Goal: Task Accomplishment & Management: Use online tool/utility

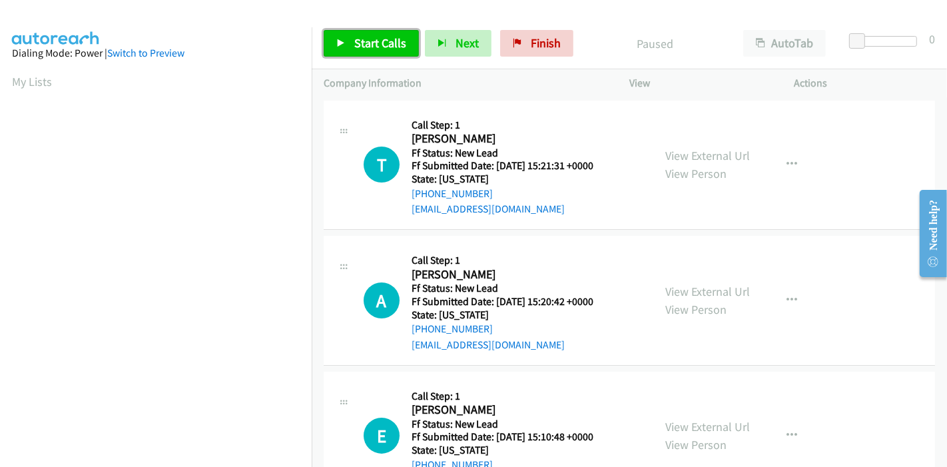
click at [374, 39] on span "Start Calls" at bounding box center [380, 42] width 52 height 15
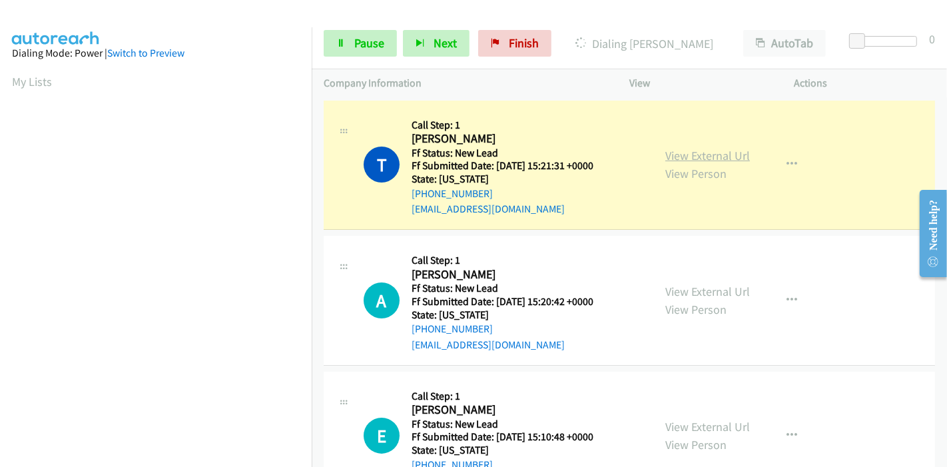
click at [690, 154] on link "View External Url" at bounding box center [707, 155] width 85 height 15
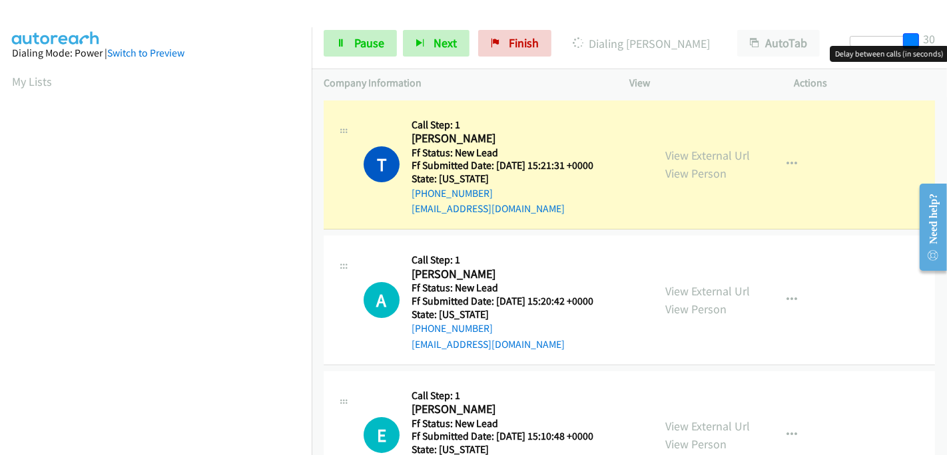
drag, startPoint x: 858, startPoint y: 43, endPoint x: 946, endPoint y: 37, distance: 88.1
click at [946, 37] on div "Start Calls Pause Next Finish Dialing [PERSON_NAME] AutoTab AutoTab 30" at bounding box center [629, 43] width 635 height 51
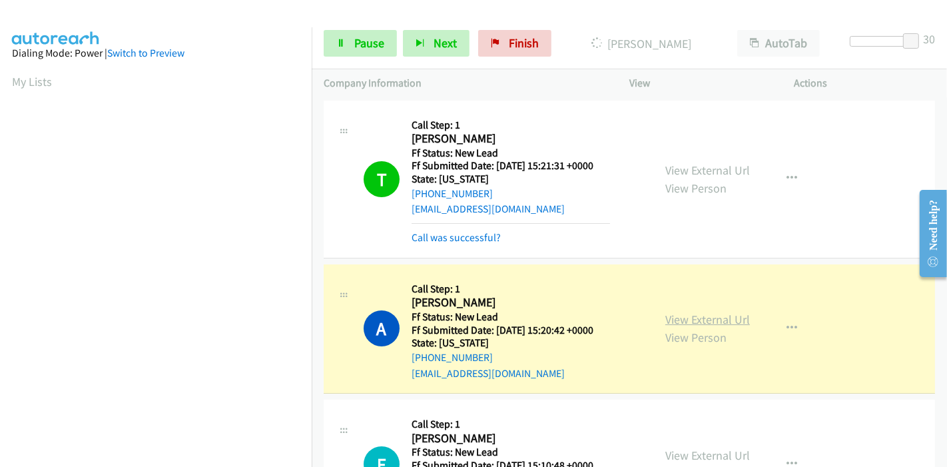
click at [717, 321] on link "View External Url" at bounding box center [707, 319] width 85 height 15
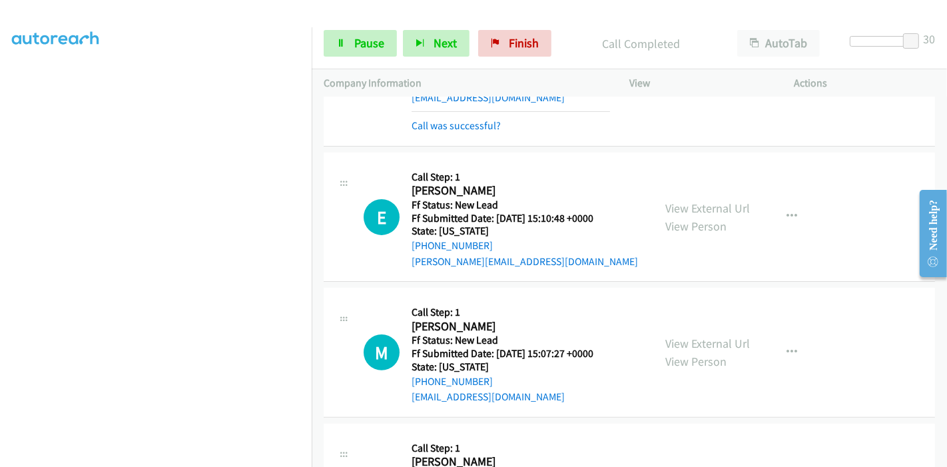
scroll to position [296, 0]
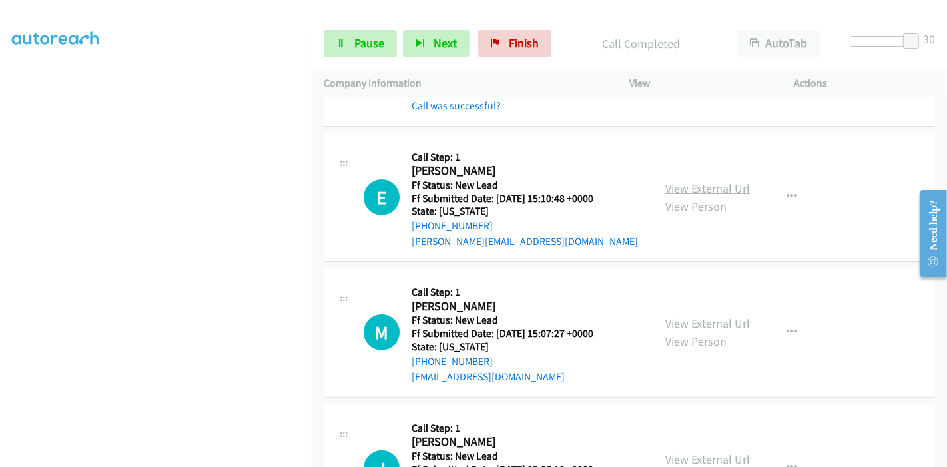
click at [718, 185] on link "View External Url" at bounding box center [707, 187] width 85 height 15
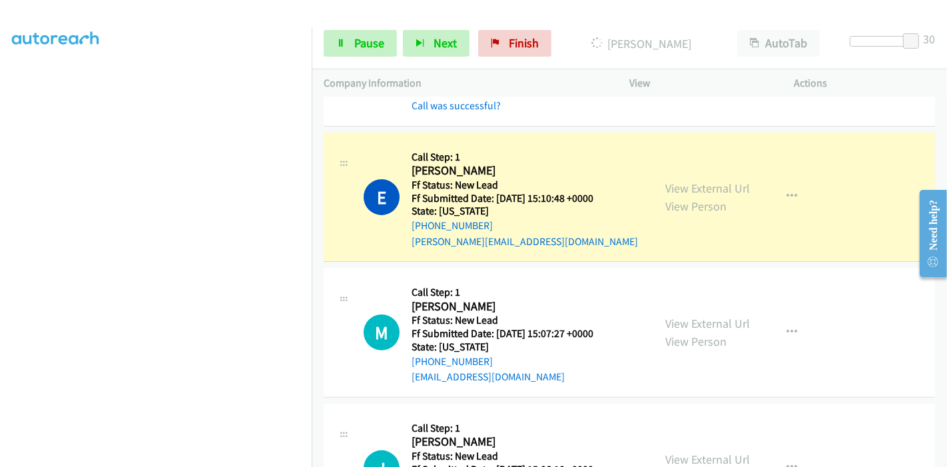
scroll to position [0, 0]
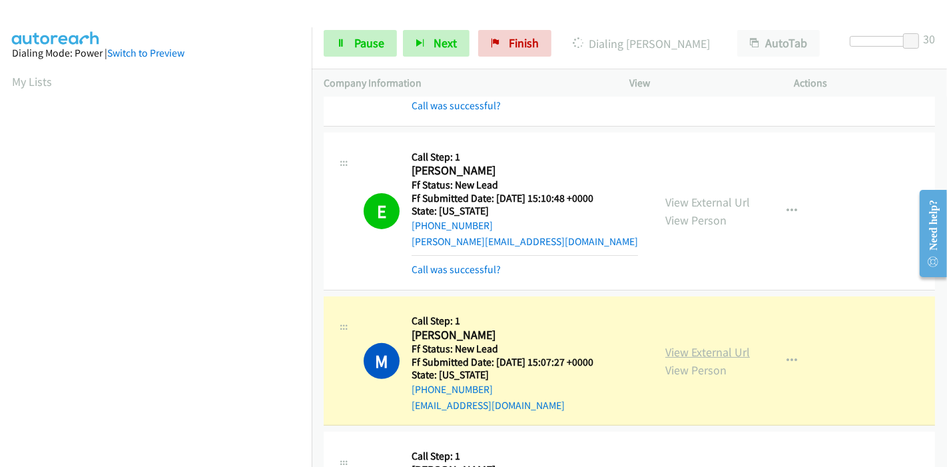
click at [708, 348] on link "View External Url" at bounding box center [707, 351] width 85 height 15
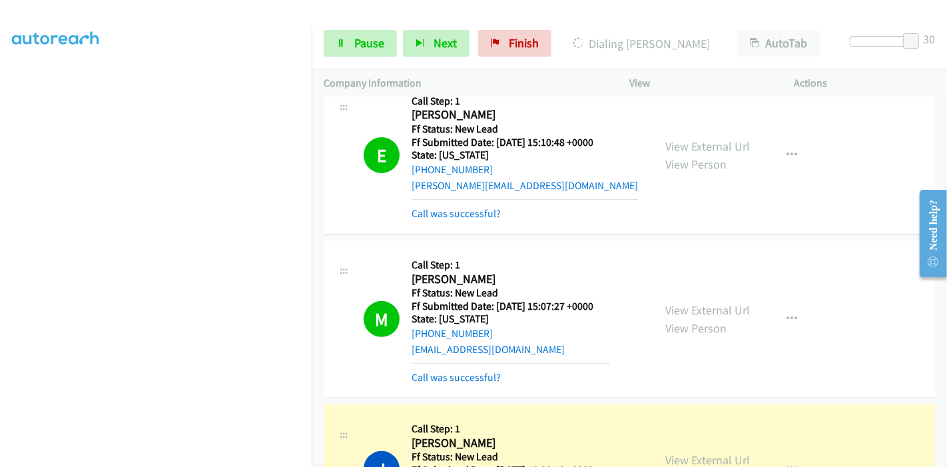
scroll to position [517, 0]
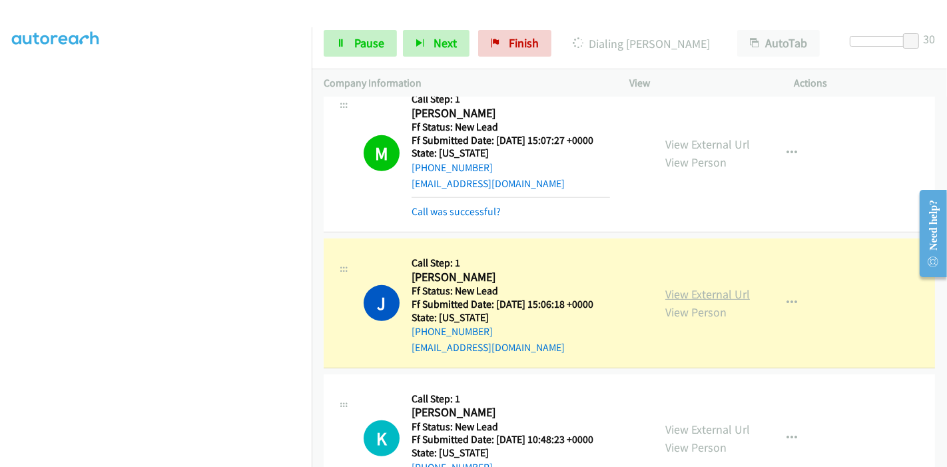
click at [692, 287] on link "View External Url" at bounding box center [707, 293] width 85 height 15
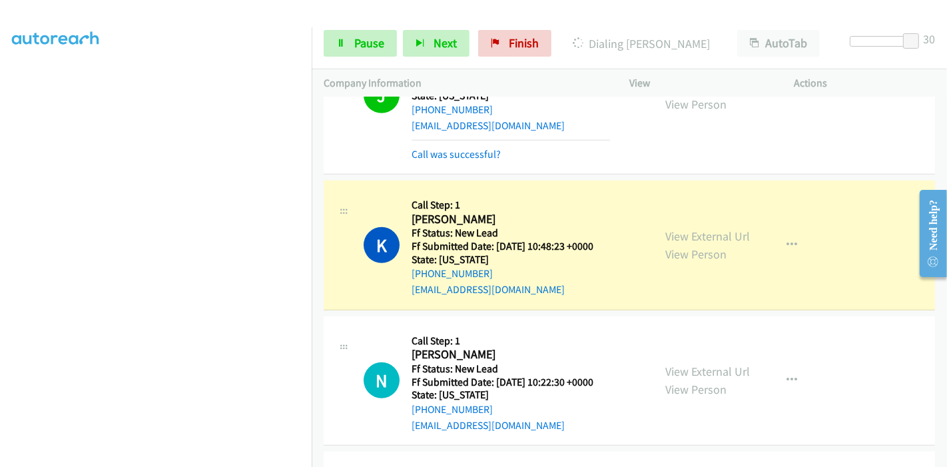
scroll to position [740, 0]
click at [736, 234] on link "View External Url" at bounding box center [707, 235] width 85 height 15
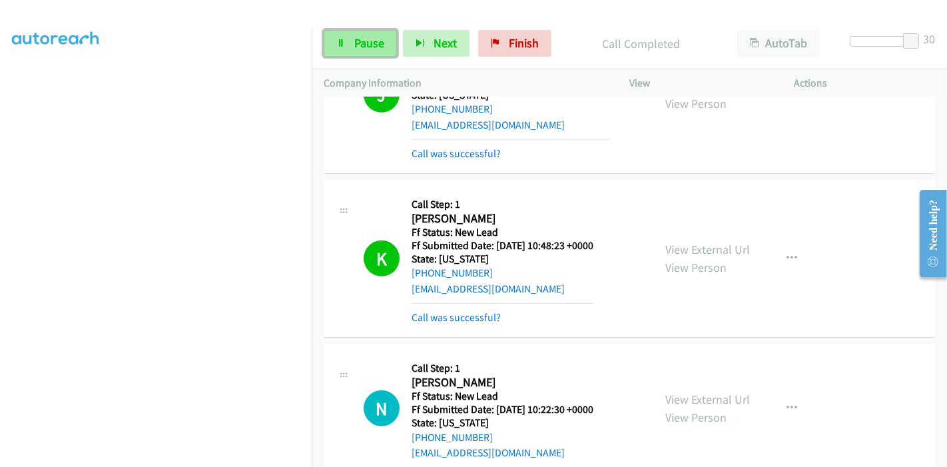
click at [365, 40] on span "Pause" at bounding box center [369, 42] width 30 height 15
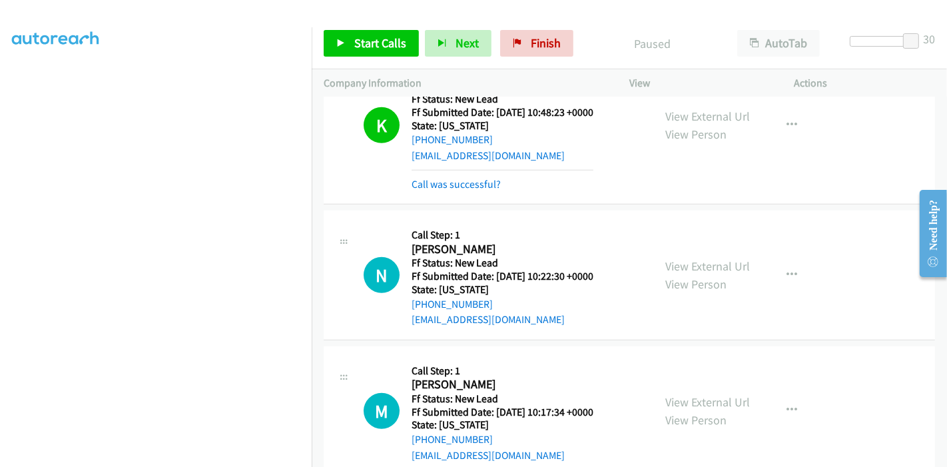
scroll to position [887, 0]
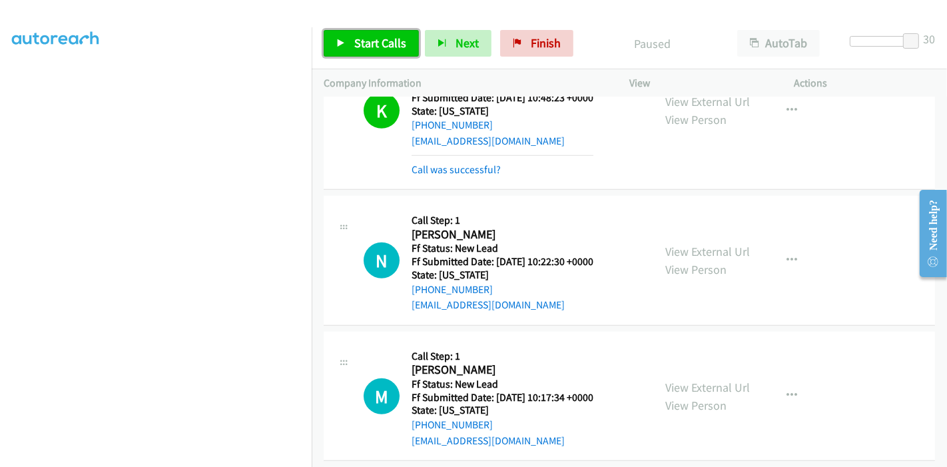
click at [372, 39] on span "Start Calls" at bounding box center [380, 42] width 52 height 15
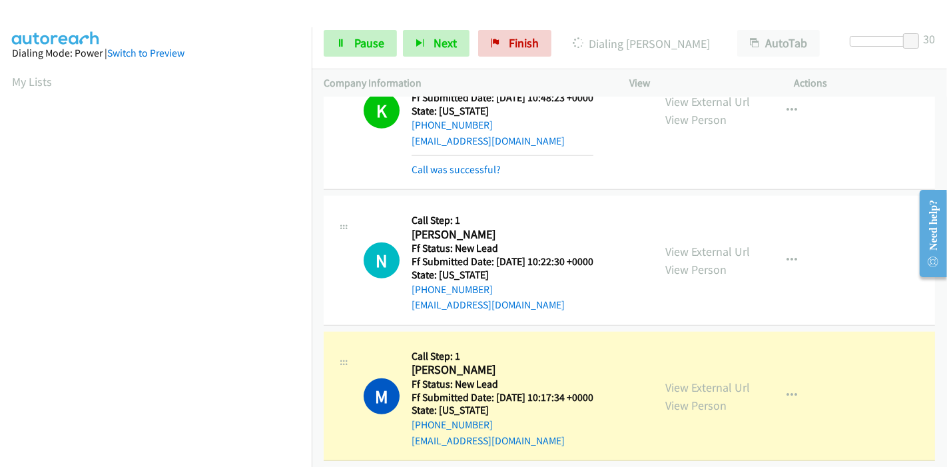
scroll to position [281, 0]
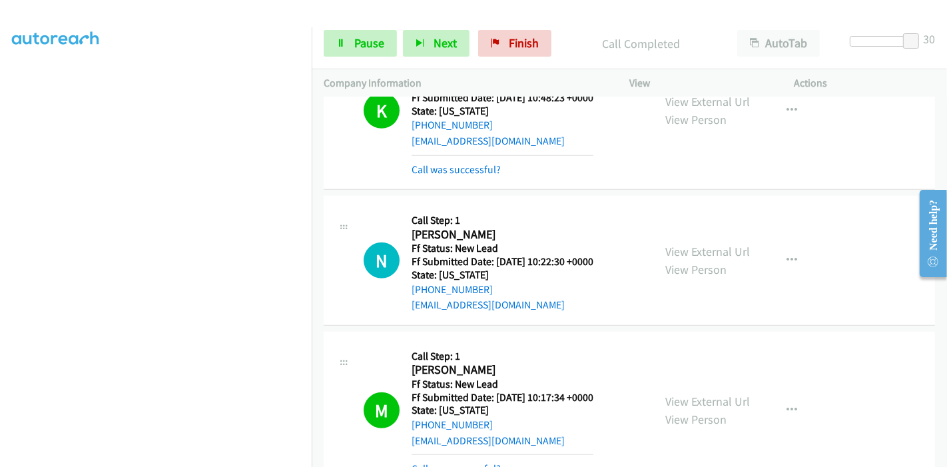
click at [665, 387] on div "View External Url View Person View External Url Email Schedule/Manage Callback …" at bounding box center [741, 410] width 177 height 133
click at [693, 397] on link "View External Url" at bounding box center [707, 400] width 85 height 15
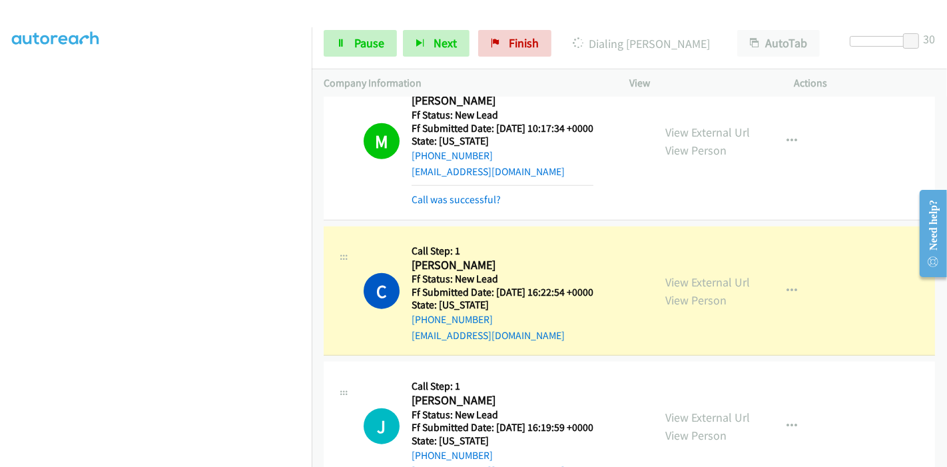
scroll to position [1183, 0]
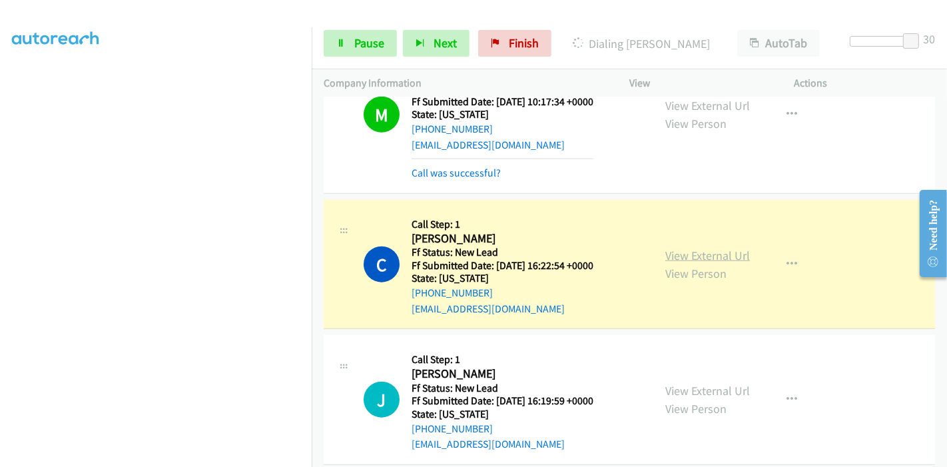
click at [724, 252] on link "View External Url" at bounding box center [707, 255] width 85 height 15
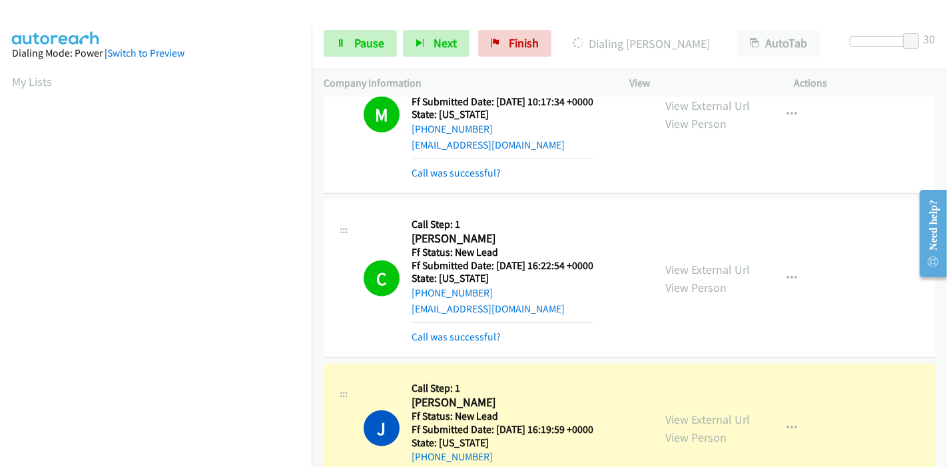
scroll to position [1361, 0]
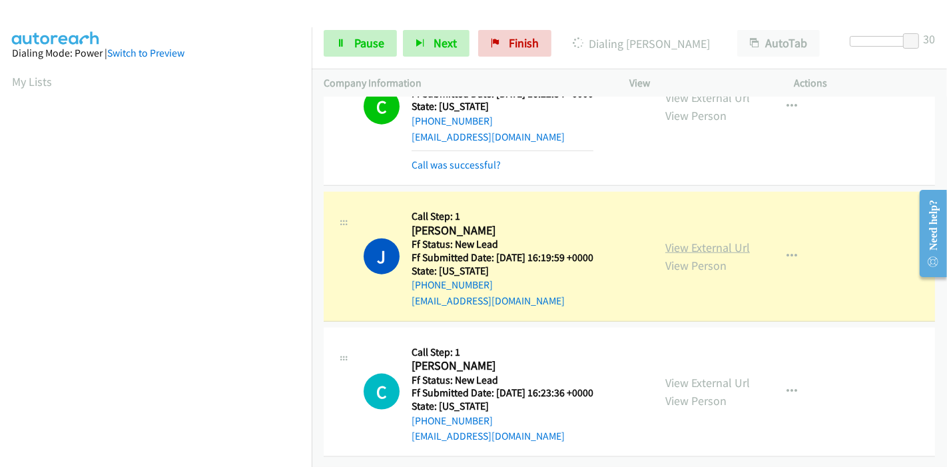
click at [739, 240] on link "View External Url" at bounding box center [707, 247] width 85 height 15
click at [344, 51] on link "Pause" at bounding box center [360, 43] width 73 height 27
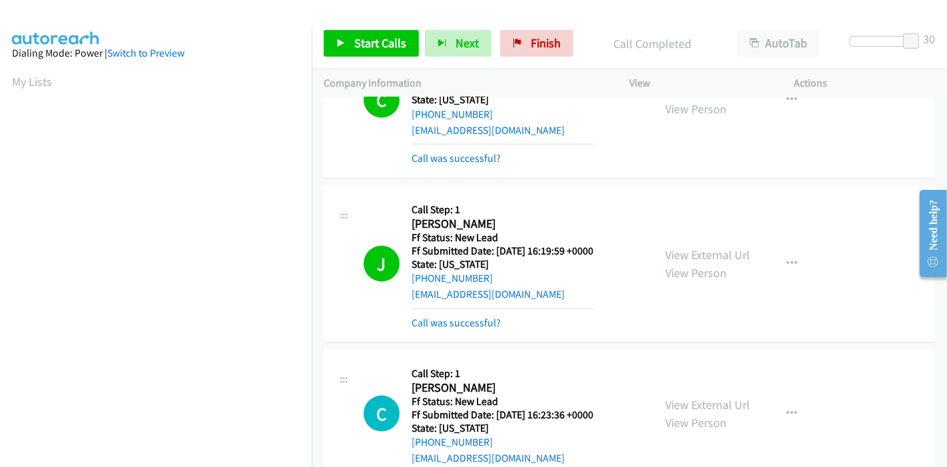
scroll to position [281, 0]
click at [352, 31] on link "Start Calls" at bounding box center [371, 43] width 95 height 27
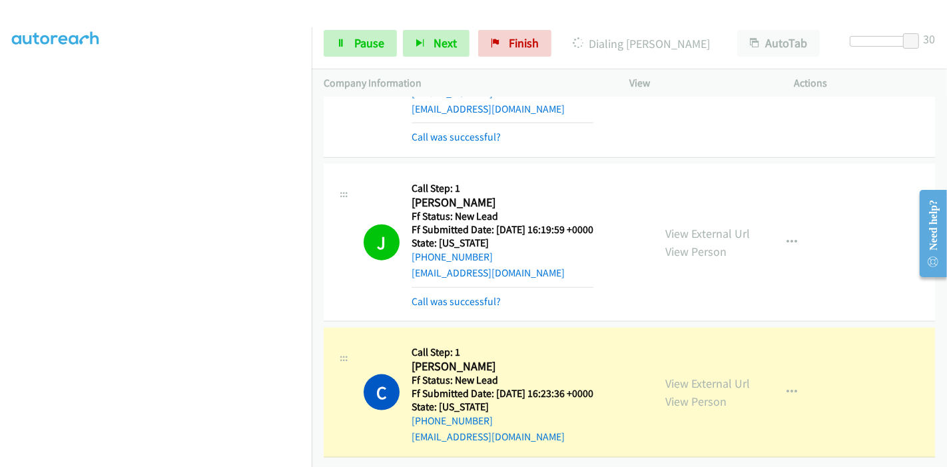
scroll to position [1389, 0]
click at [718, 375] on link "View External Url" at bounding box center [707, 382] width 85 height 15
click at [688, 375] on link "View External Url" at bounding box center [707, 382] width 85 height 15
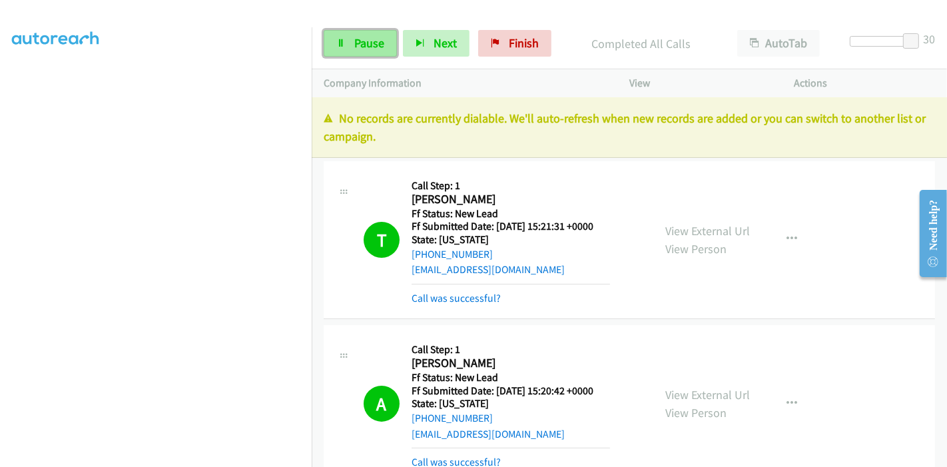
click at [358, 39] on span "Pause" at bounding box center [369, 42] width 30 height 15
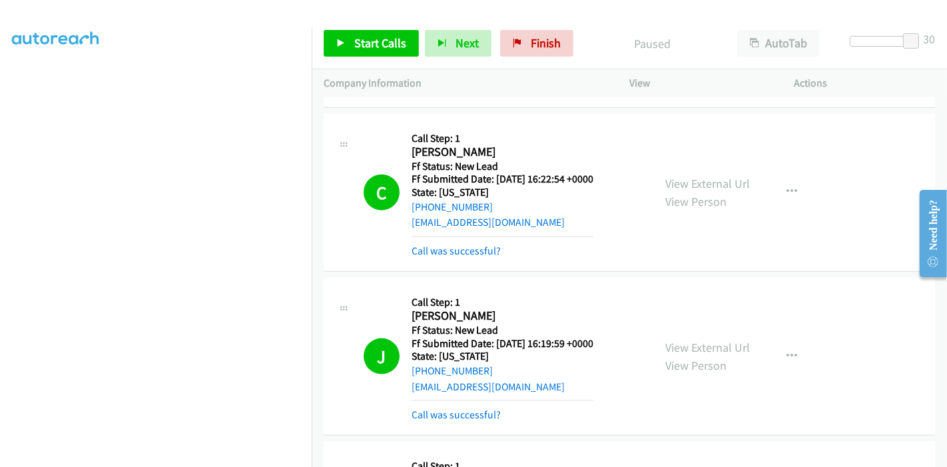
scroll to position [1284, 0]
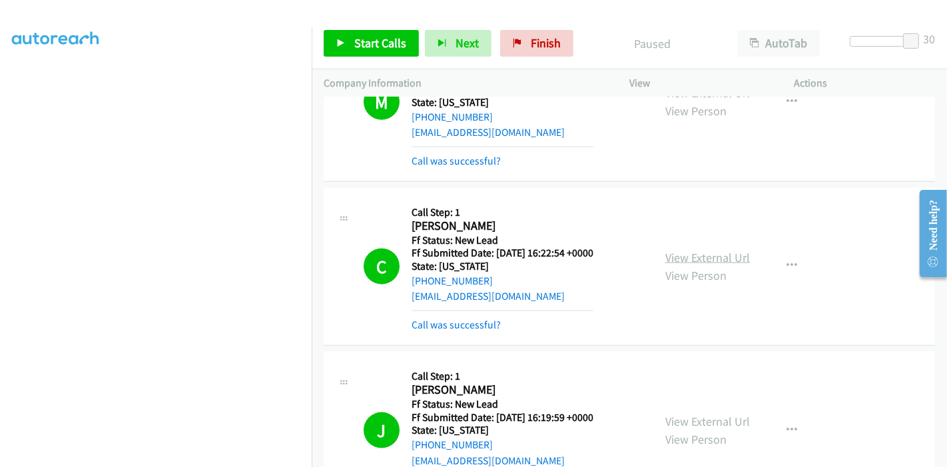
click at [683, 250] on link "View External Url" at bounding box center [707, 257] width 85 height 15
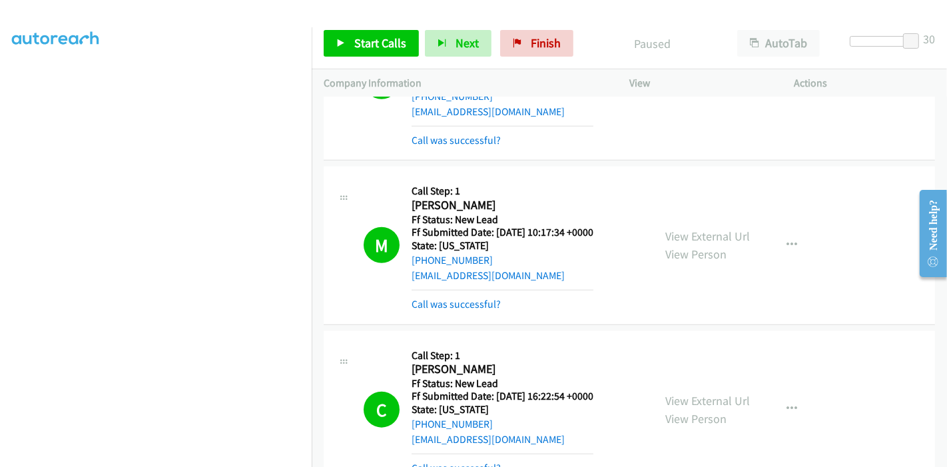
scroll to position [1136, 0]
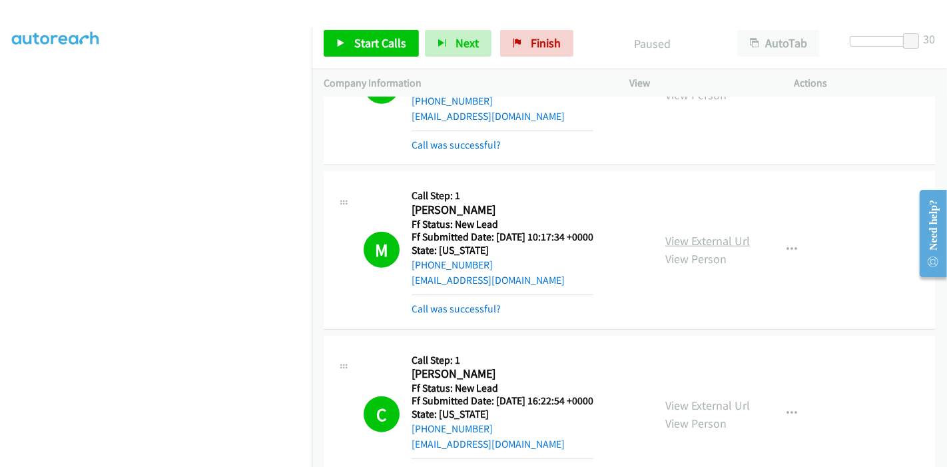
click at [684, 242] on link "View External Url" at bounding box center [707, 240] width 85 height 15
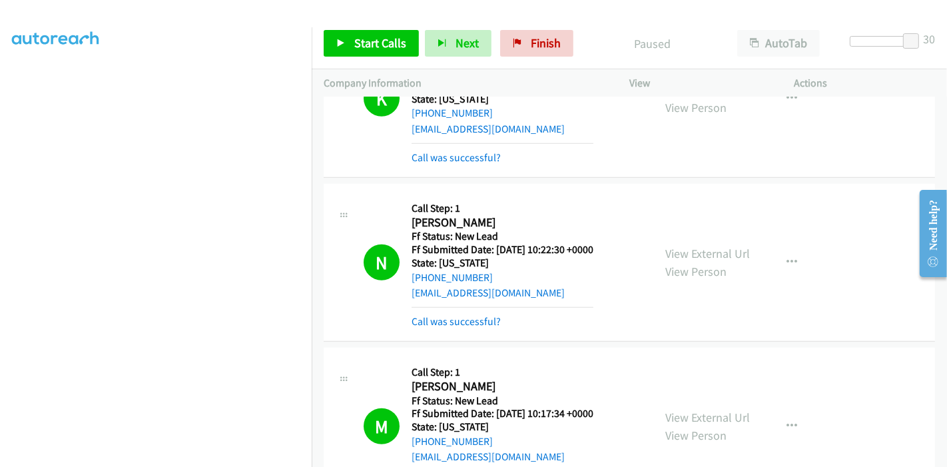
scroll to position [915, 0]
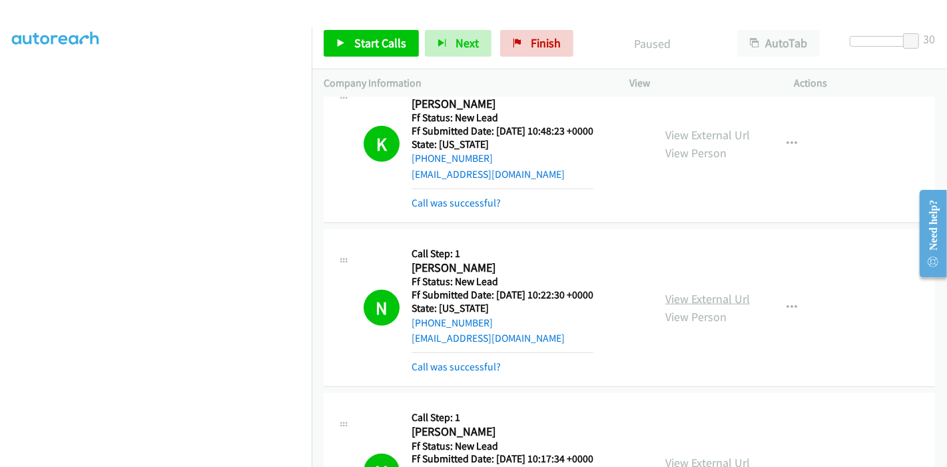
click at [677, 298] on link "View External Url" at bounding box center [707, 298] width 85 height 15
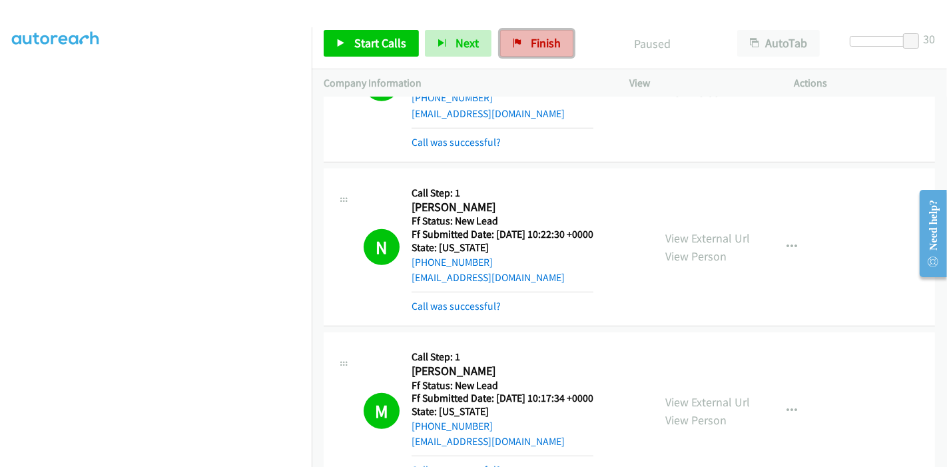
click at [519, 43] on link "Finish" at bounding box center [536, 43] width 73 height 27
